Goal: Information Seeking & Learning: Learn about a topic

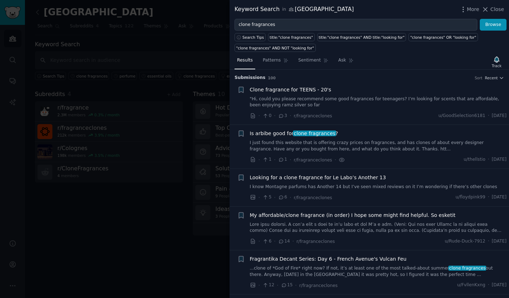
click at [154, 97] on div at bounding box center [254, 149] width 509 height 298
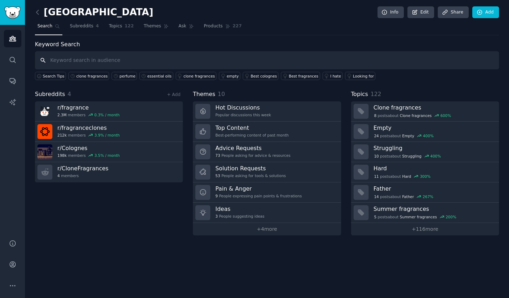
click at [120, 61] on input "text" at bounding box center [267, 60] width 464 height 18
type input "bath and body works"
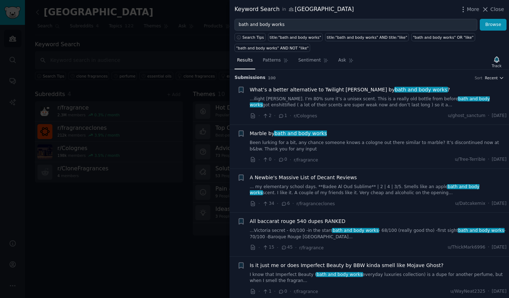
click at [489, 79] on span "Recent" at bounding box center [490, 78] width 13 height 5
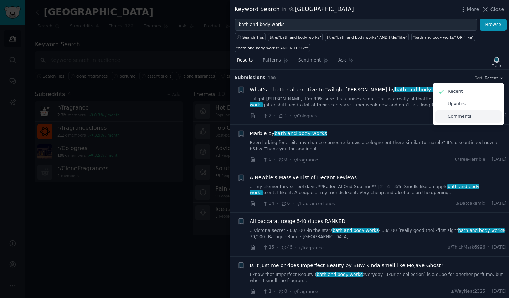
click at [473, 115] on div "Comments" at bounding box center [468, 116] width 66 height 12
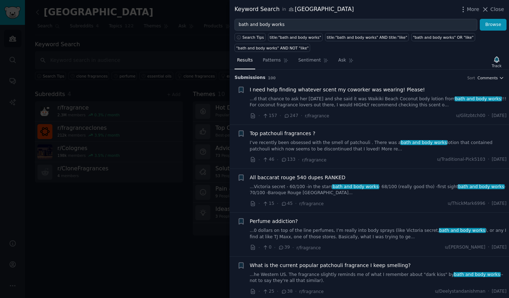
click at [490, 79] on span "Comments" at bounding box center [487, 78] width 20 height 5
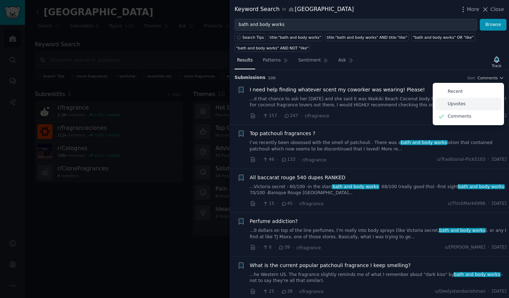
click at [450, 104] on p "Upvotes" at bounding box center [456, 104] width 18 height 6
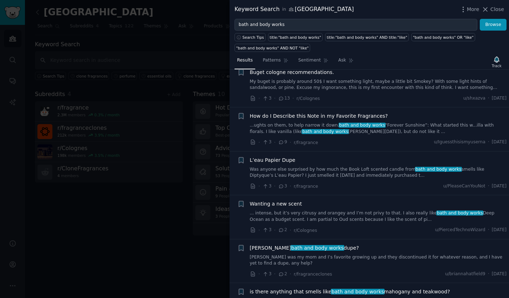
scroll to position [1246, 0]
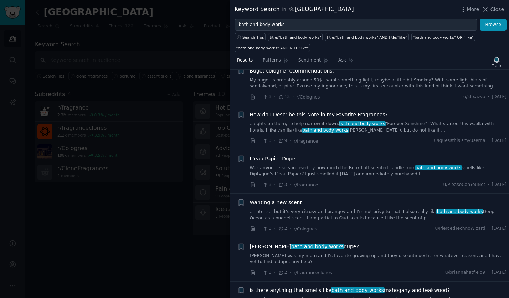
click at [130, 218] on div at bounding box center [254, 149] width 509 height 298
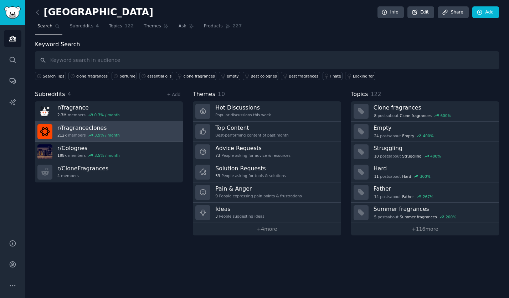
click at [72, 131] on h3 "r/ fragranceclones" at bounding box center [88, 127] width 62 height 7
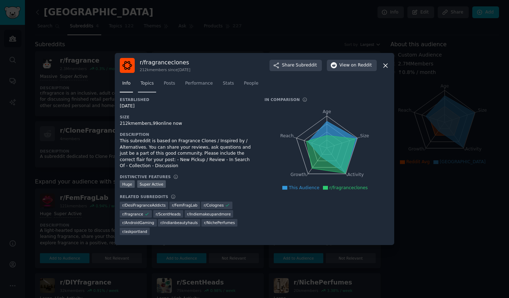
click at [145, 87] on span "Topics" at bounding box center [146, 83] width 13 height 6
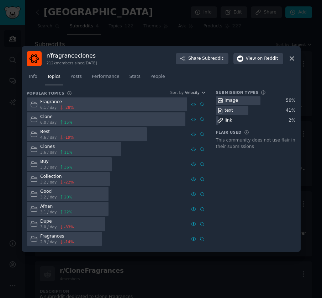
click at [292, 58] on icon at bounding box center [292, 59] width 4 height 4
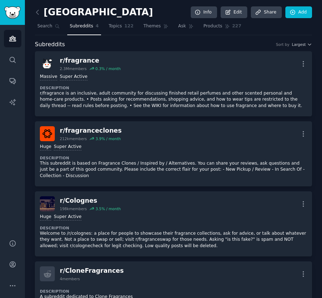
drag, startPoint x: 320, startPoint y: 67, endPoint x: 422, endPoint y: 68, distance: 101.5
click at [322, 68] on html "Audiences Search Conversations AI Reports Help Account More cologne Info Edit S…" at bounding box center [161, 149] width 322 height 298
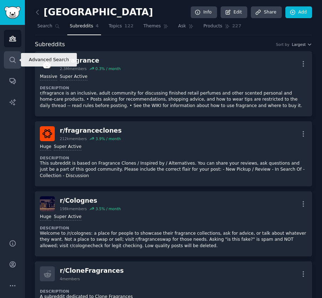
click at [10, 59] on icon "Sidebar" at bounding box center [12, 59] width 7 height 7
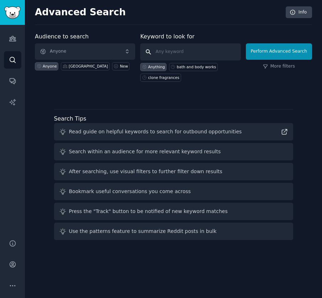
click at [167, 52] on input "text" at bounding box center [190, 51] width 100 height 17
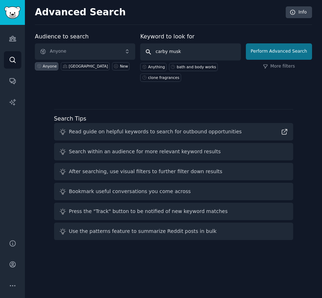
type input "carby musk"
click at [284, 57] on button "Perform Advanced Search" at bounding box center [279, 51] width 66 height 16
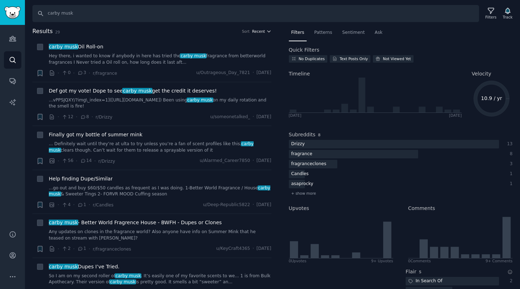
click at [259, 31] on span "Recent" at bounding box center [258, 31] width 13 height 5
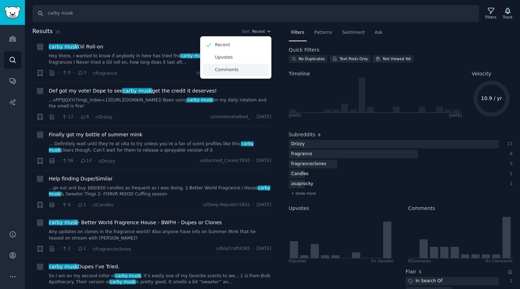
click at [232, 69] on p "Comments" at bounding box center [227, 70] width 24 height 6
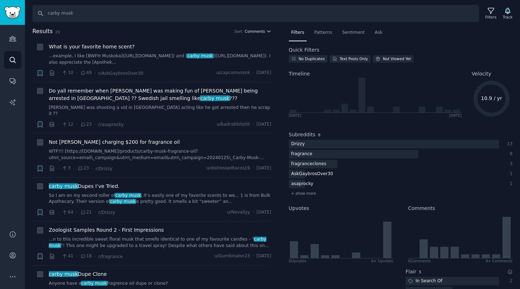
click at [253, 30] on span "Comments" at bounding box center [255, 31] width 20 height 5
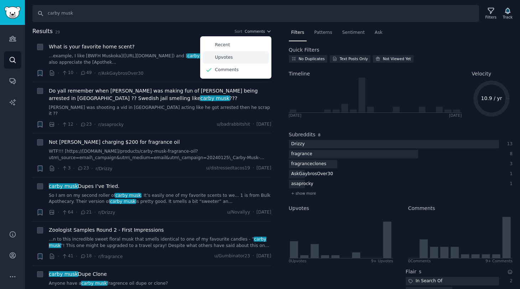
click at [225, 57] on p "Upvotes" at bounding box center [224, 57] width 18 height 6
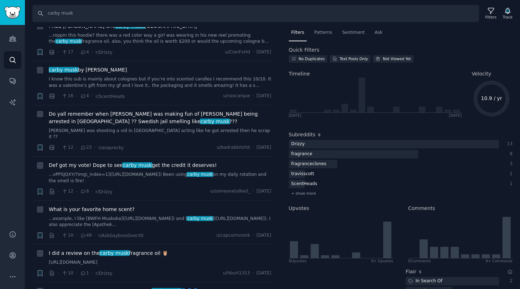
scroll to position [306, 0]
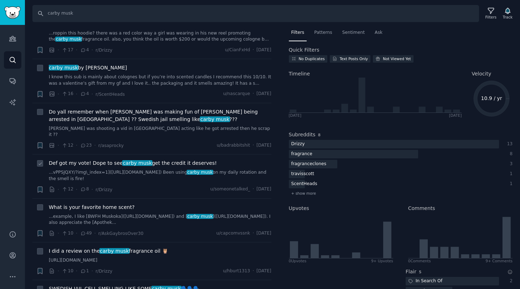
click at [165, 190] on li "+ Def got my vote! Dope to see carby musk get the credit it deserves! ...vPPSJQ…" at bounding box center [151, 177] width 239 height 44
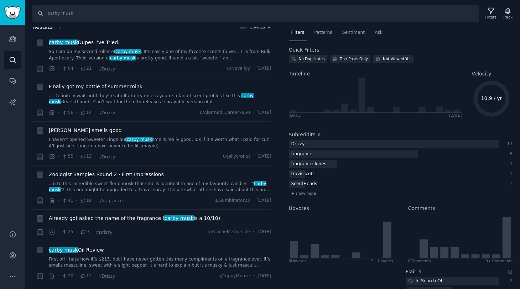
scroll to position [0, 0]
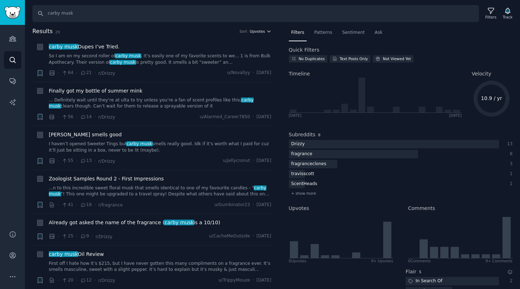
click at [266, 31] on icon "button" at bounding box center [268, 31] width 5 height 5
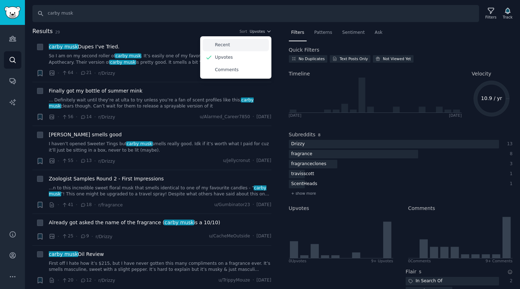
click at [230, 42] on div "Recent" at bounding box center [236, 45] width 66 height 12
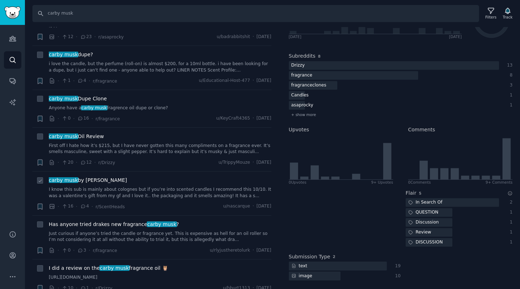
scroll to position [352, 0]
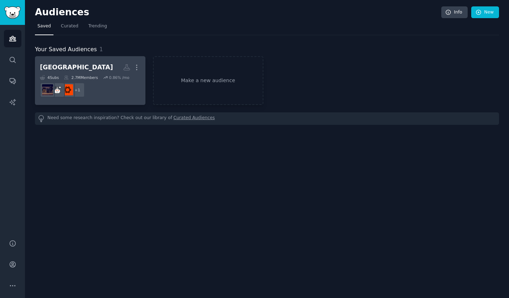
click at [119, 87] on dd "+ 1" at bounding box center [90, 90] width 100 height 20
